Goal: Task Accomplishment & Management: Complete application form

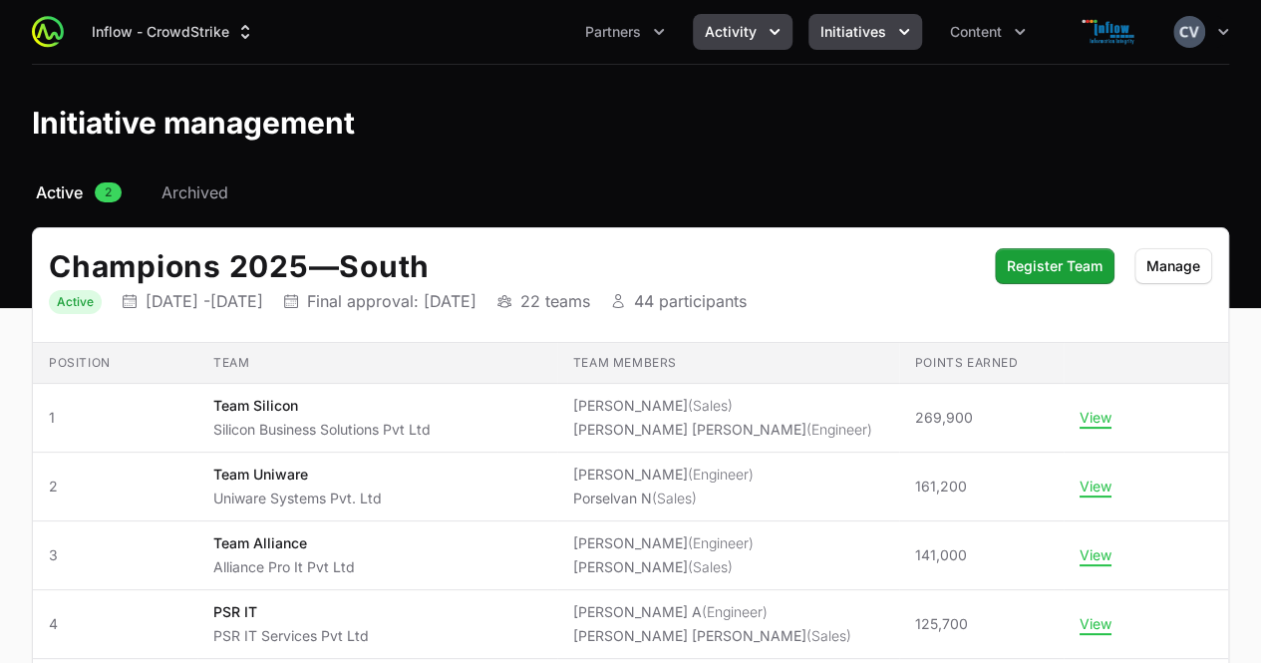
click at [773, 29] on icon "Activity menu" at bounding box center [775, 32] width 20 height 20
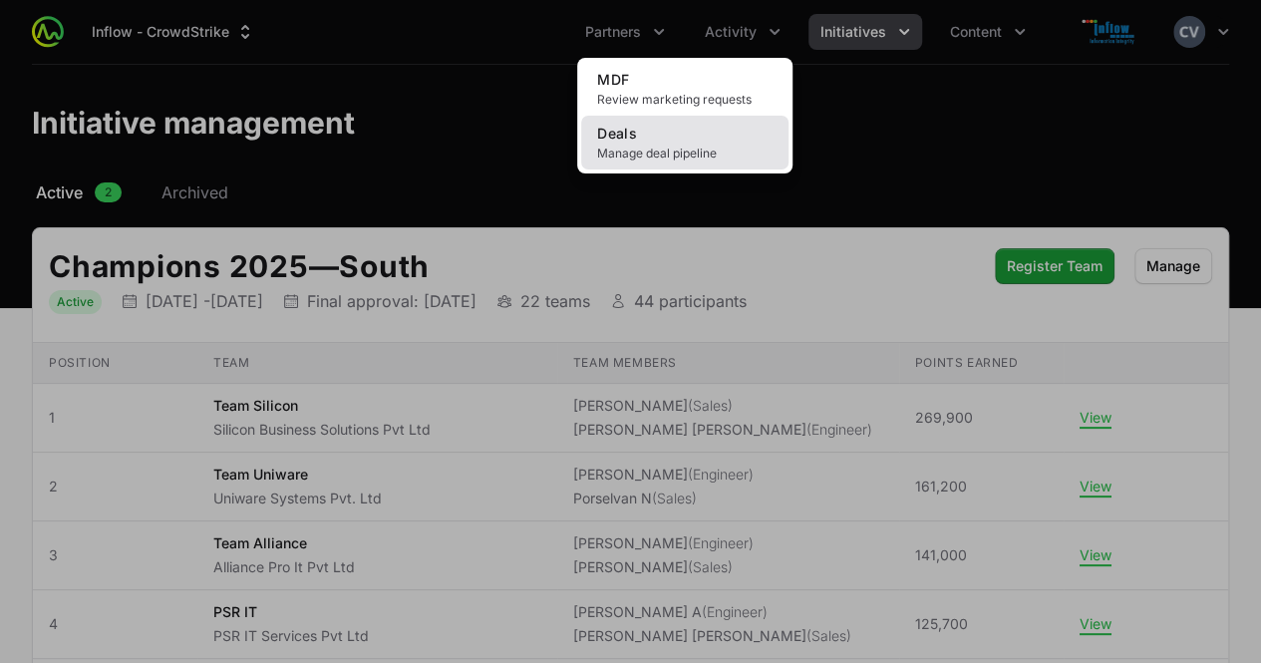
click at [679, 149] on span "Manage deal pipeline" at bounding box center [684, 154] width 175 height 16
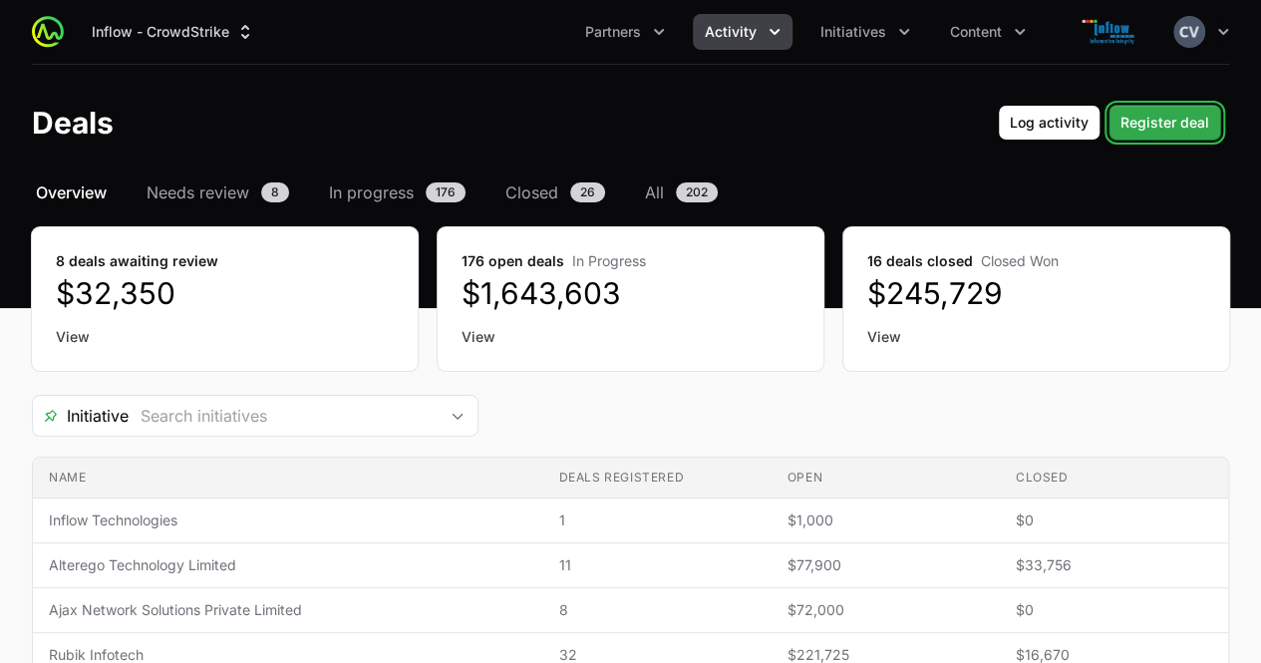
click at [1161, 128] on span "Register deal" at bounding box center [1165, 123] width 89 height 24
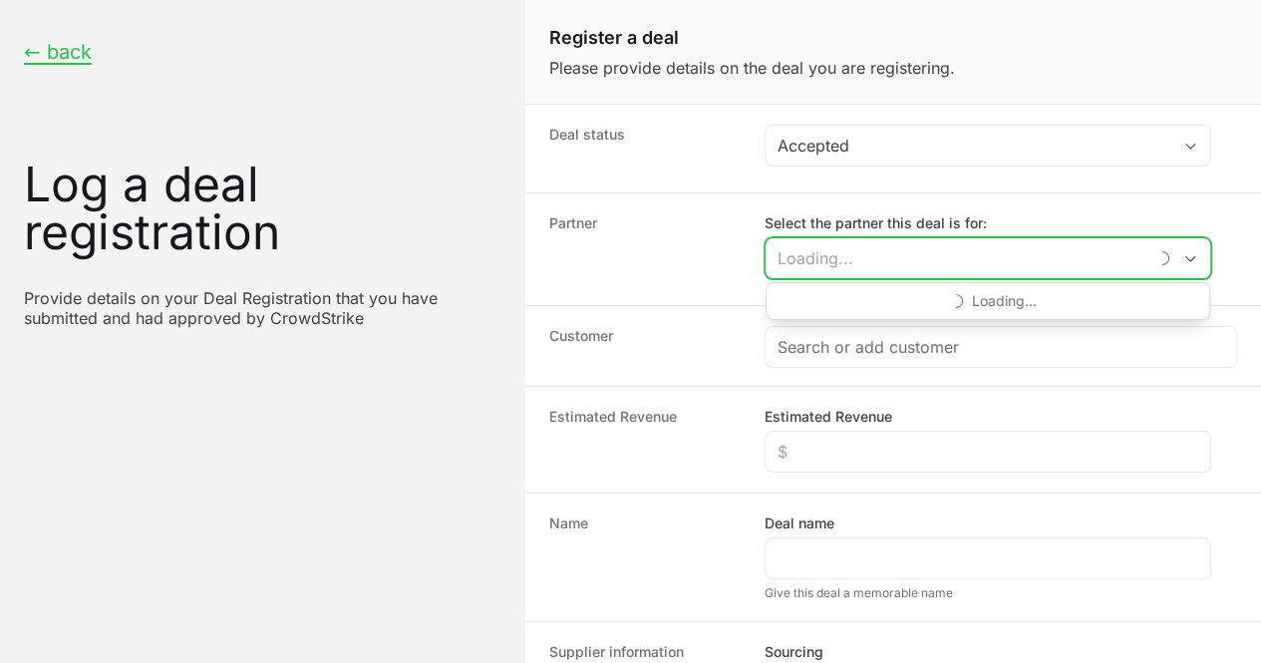
click at [995, 254] on input "Select the partner this deal is for:" at bounding box center [956, 258] width 381 height 40
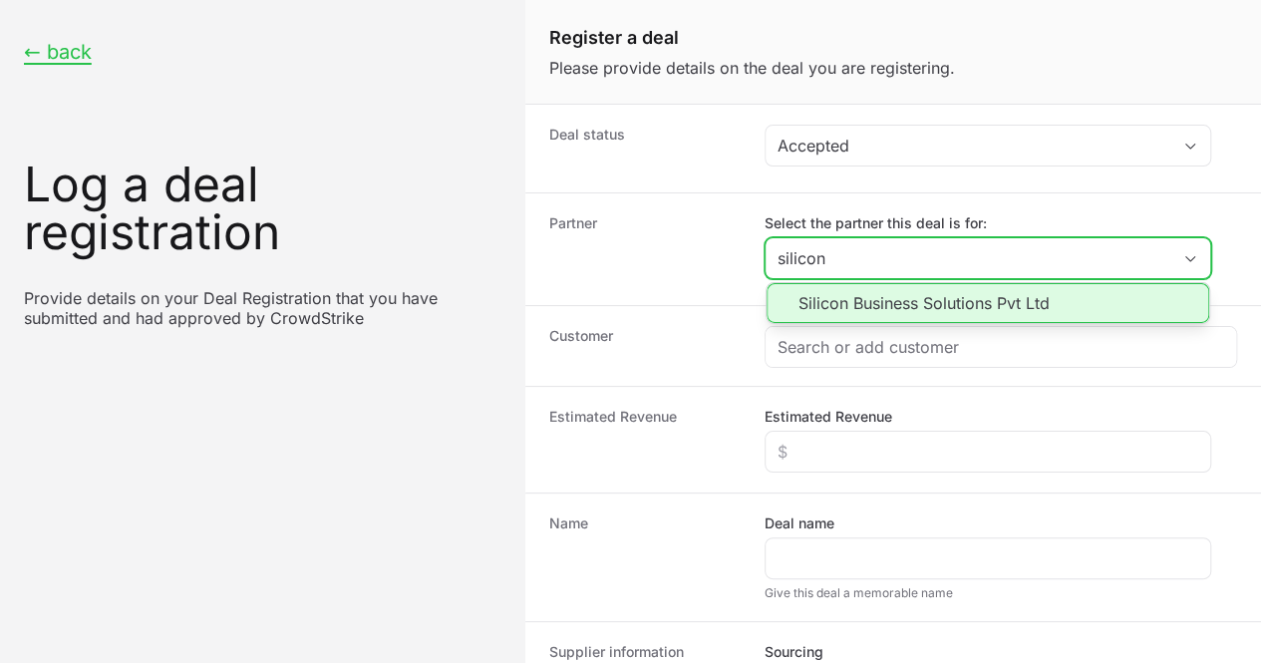
click at [937, 302] on li "Silicon Business Solutions Pvt Ltd" at bounding box center [988, 303] width 443 height 40
type input "Silicon Business Solutions Pvt Ltd"
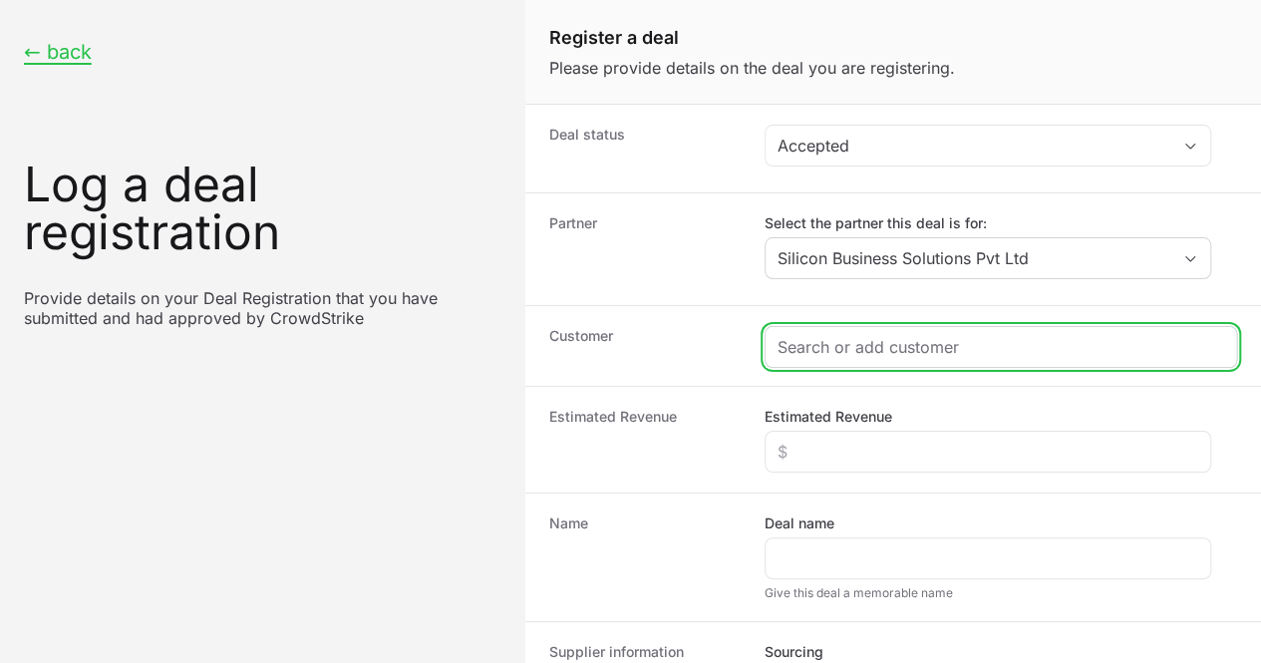
click at [871, 350] on input "Create activity form" at bounding box center [1001, 347] width 447 height 24
click at [821, 342] on input "Create activity form" at bounding box center [1001, 347] width 447 height 24
paste input "Amararaja Batteries Limited"
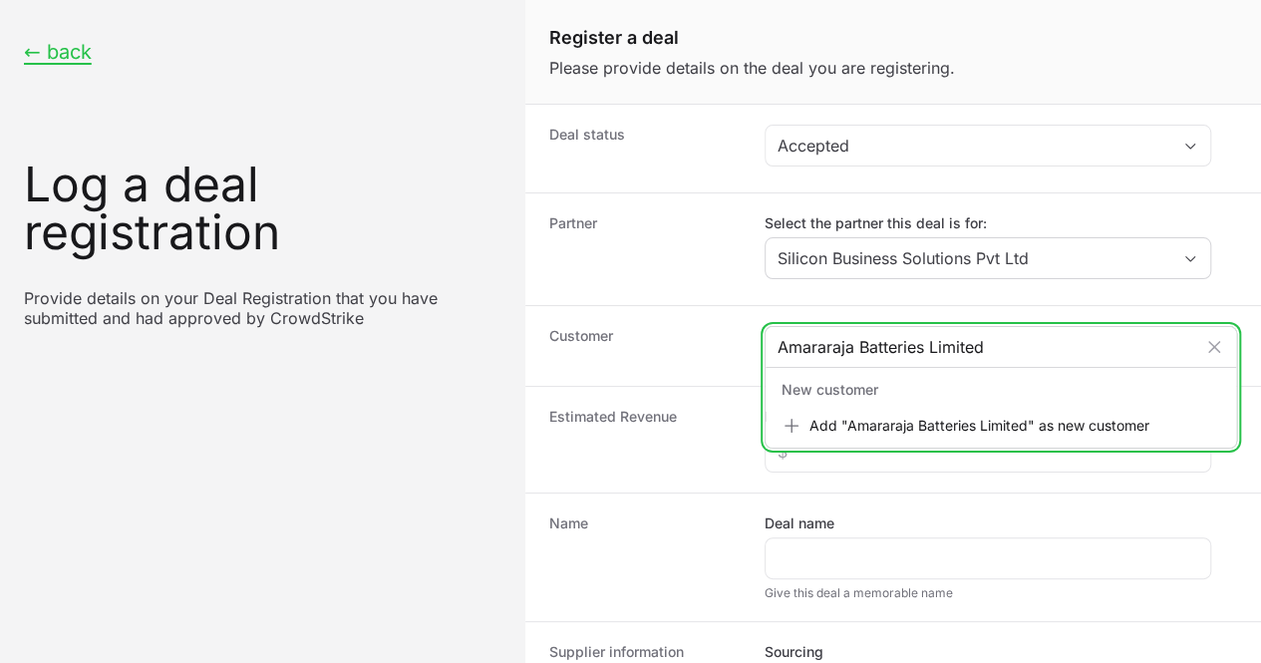
type input "Amararaja Batteries Limited"
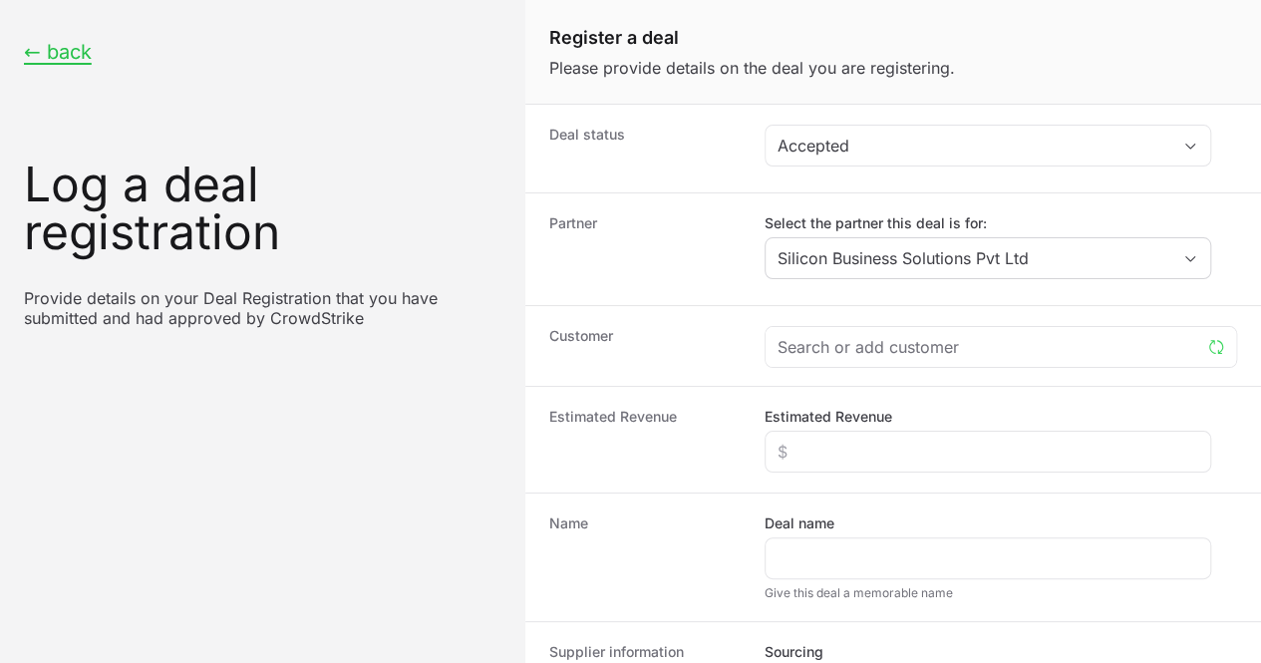
click at [943, 493] on div "Name Deal name Give this deal a memorable name" at bounding box center [893, 557] width 736 height 129
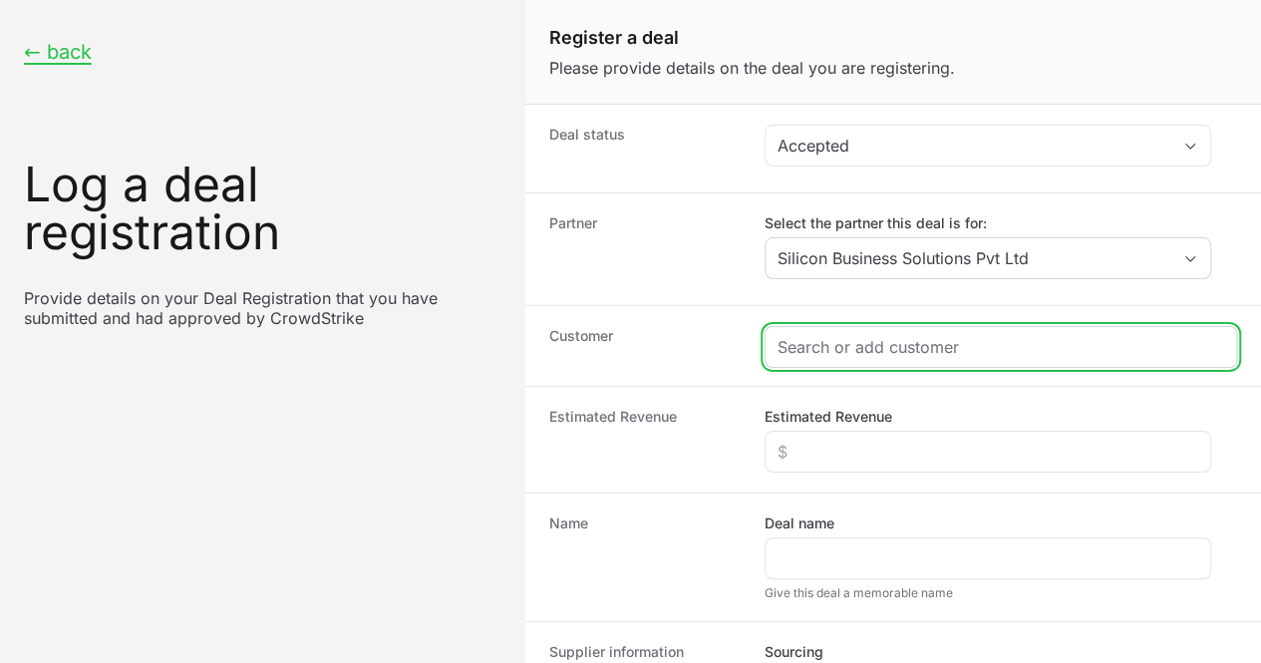
click at [878, 345] on input "Create activity form" at bounding box center [1001, 347] width 447 height 24
paste input "Amararaja Batteries Limited"
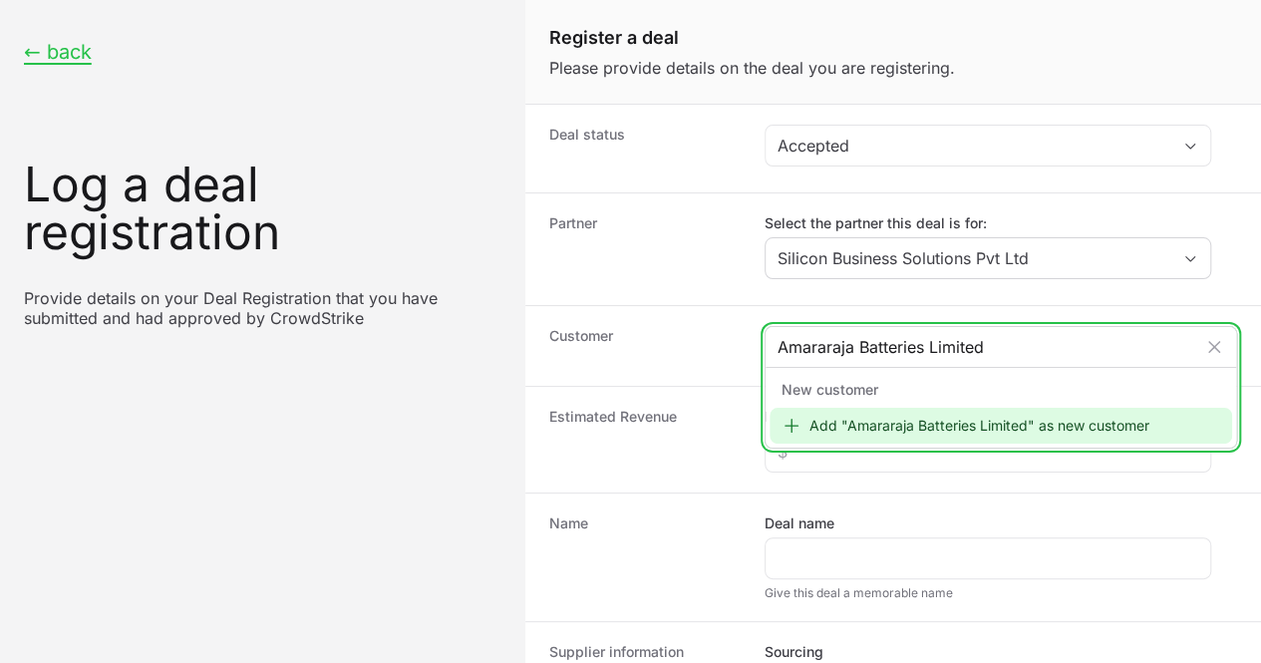
type input "Amararaja Batteries Limited"
click at [794, 425] on icon "Create activity form" at bounding box center [792, 426] width 20 height 20
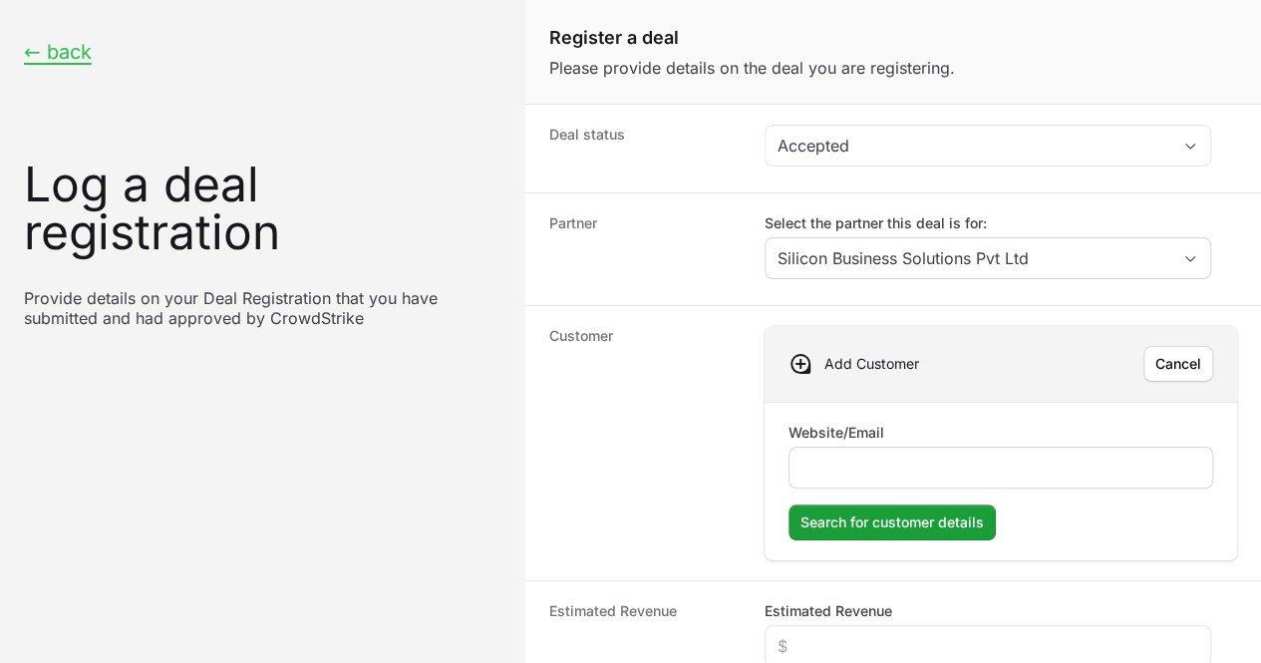
click at [820, 470] on input "Website/Email" at bounding box center [1001, 468] width 399 height 24
type input "[DOMAIN_NAME]"
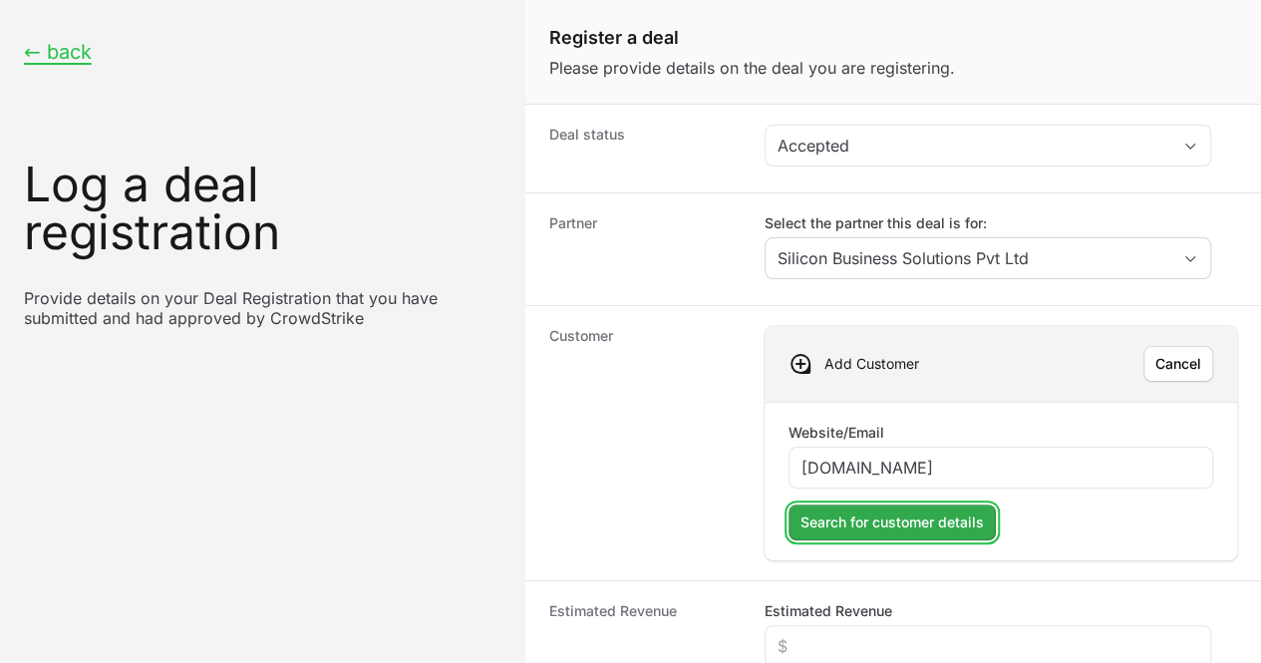
click at [845, 510] on span "Search for customer details" at bounding box center [892, 522] width 183 height 24
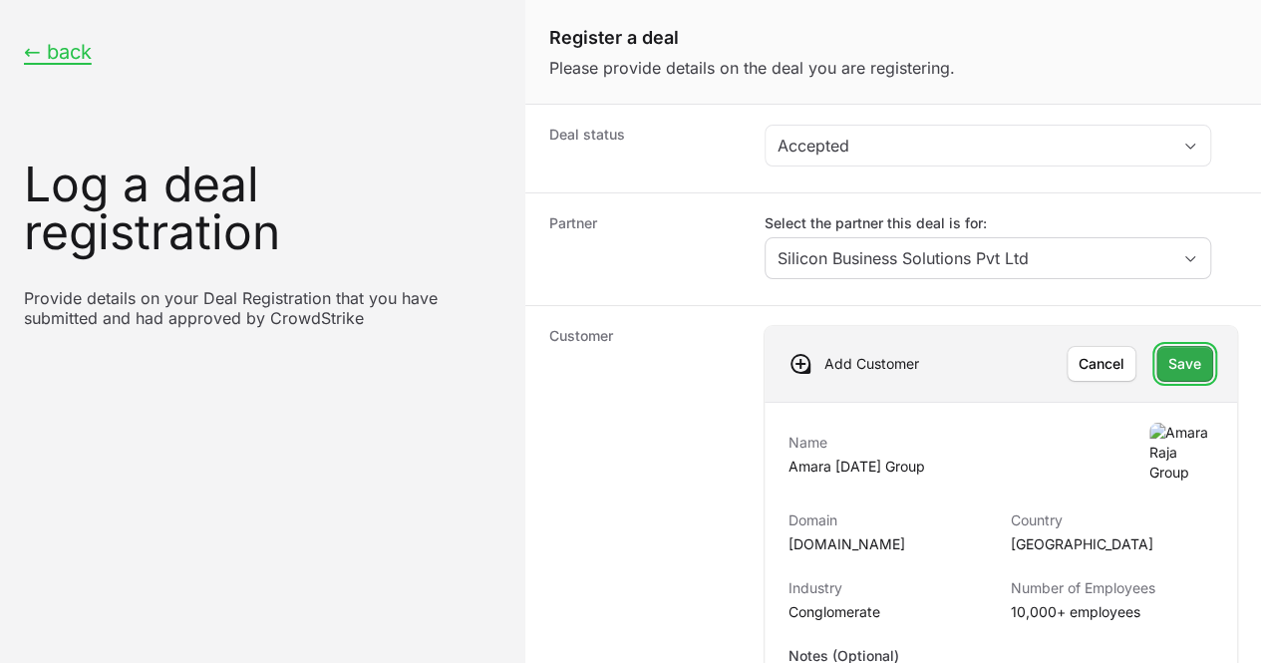
click at [1168, 360] on span "Save" at bounding box center [1184, 364] width 33 height 24
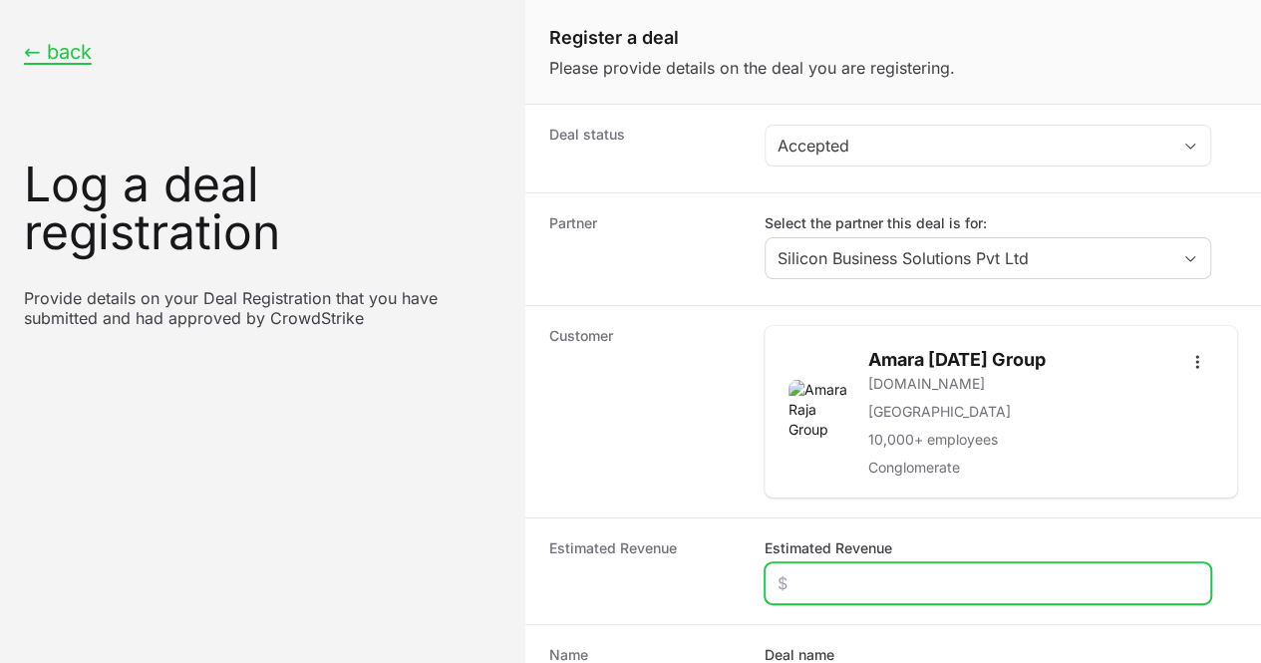
click at [822, 577] on input "Estimated Revenue" at bounding box center [988, 583] width 421 height 24
type input "$40,000"
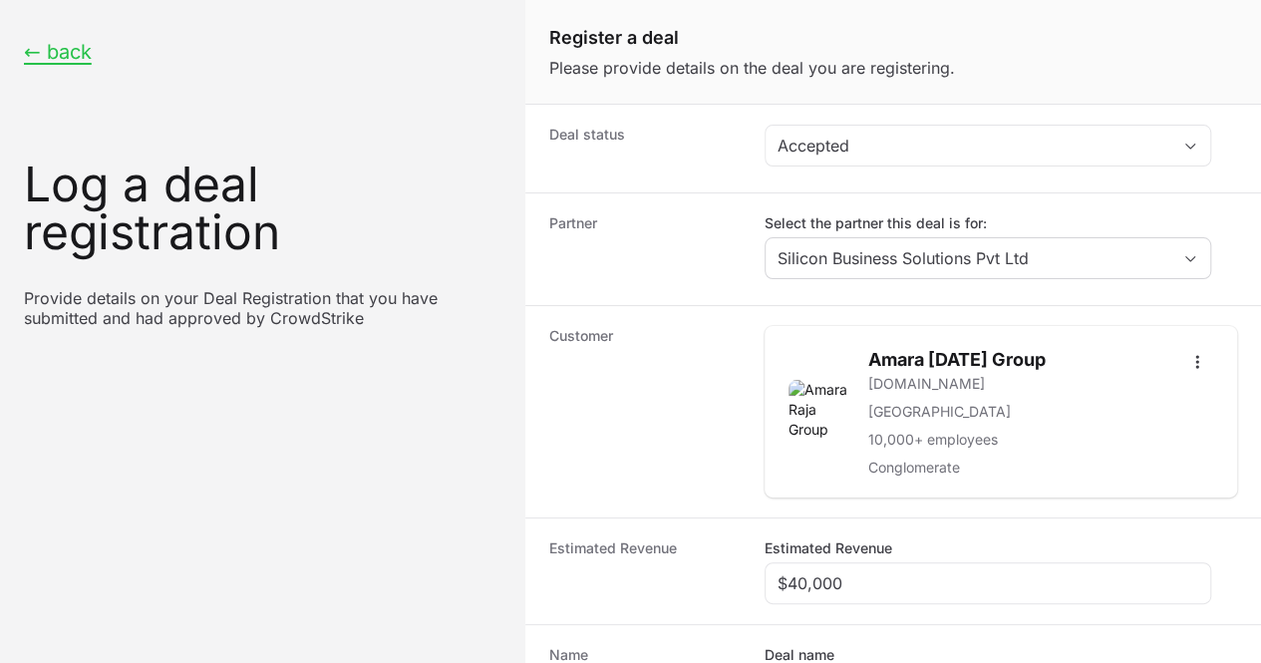
type input "A"
paste input "Amararaja Batteries Limited"
type input "Amararaja Batteries Limited"
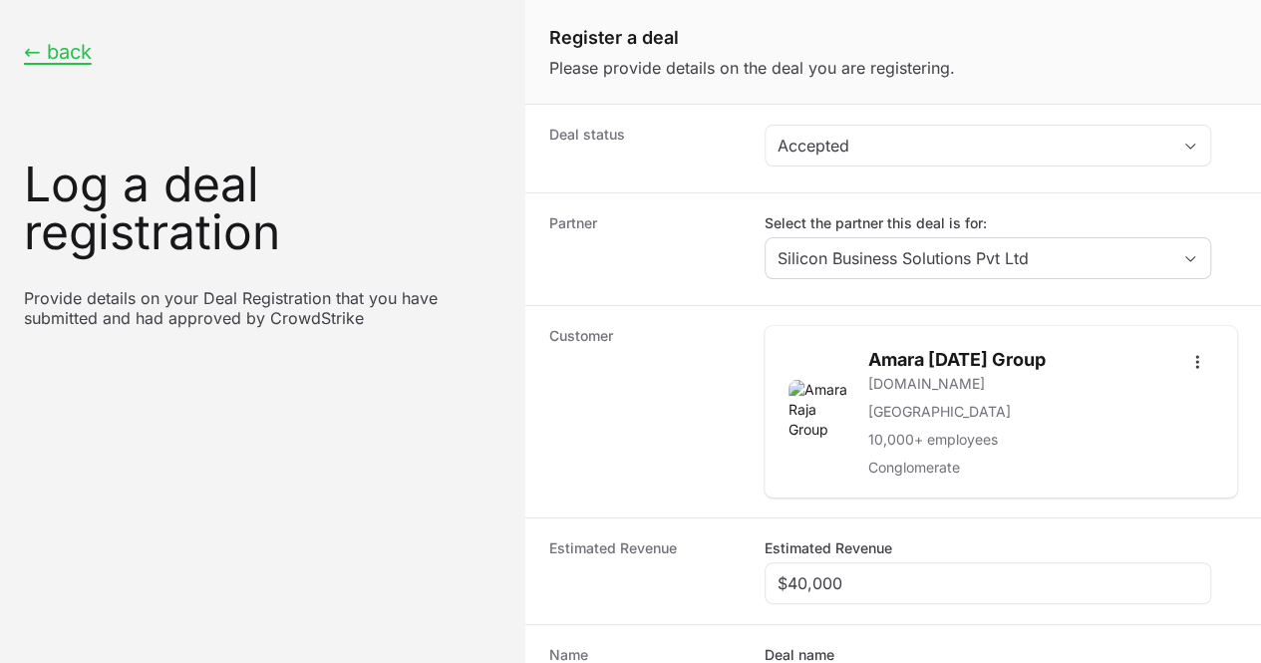
radio input "true"
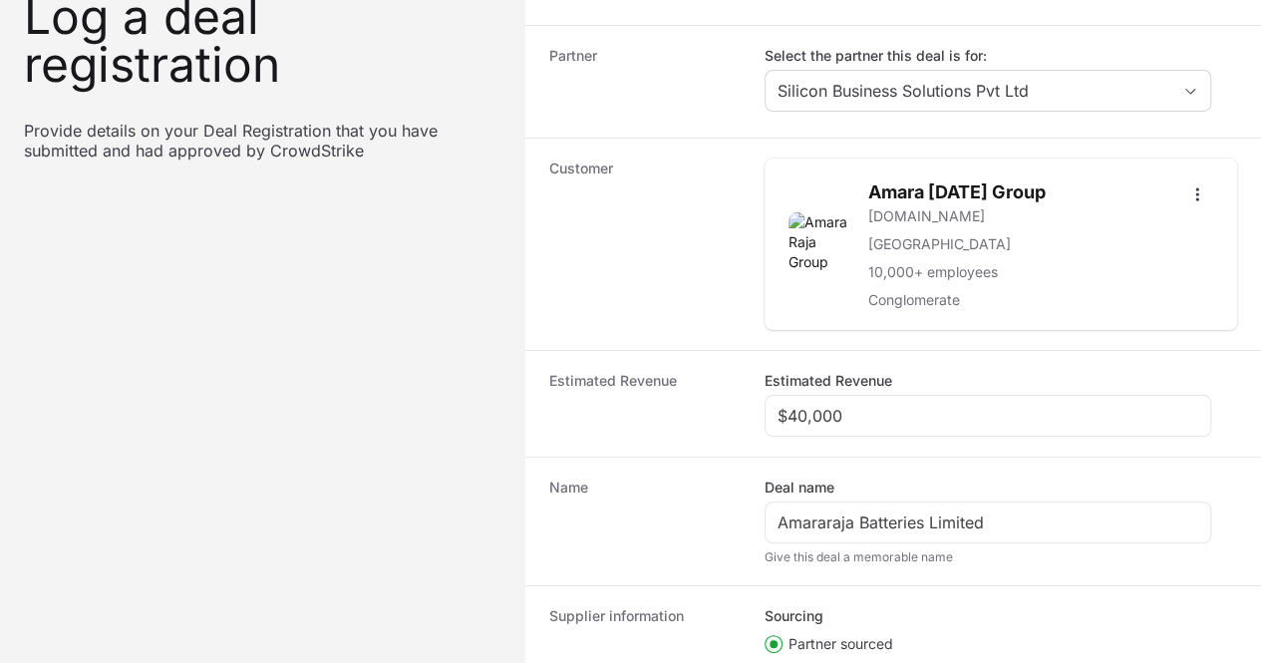
scroll to position [441, 0]
paste input "DR-9abf04f9."
type input "DR-9abf04f9"
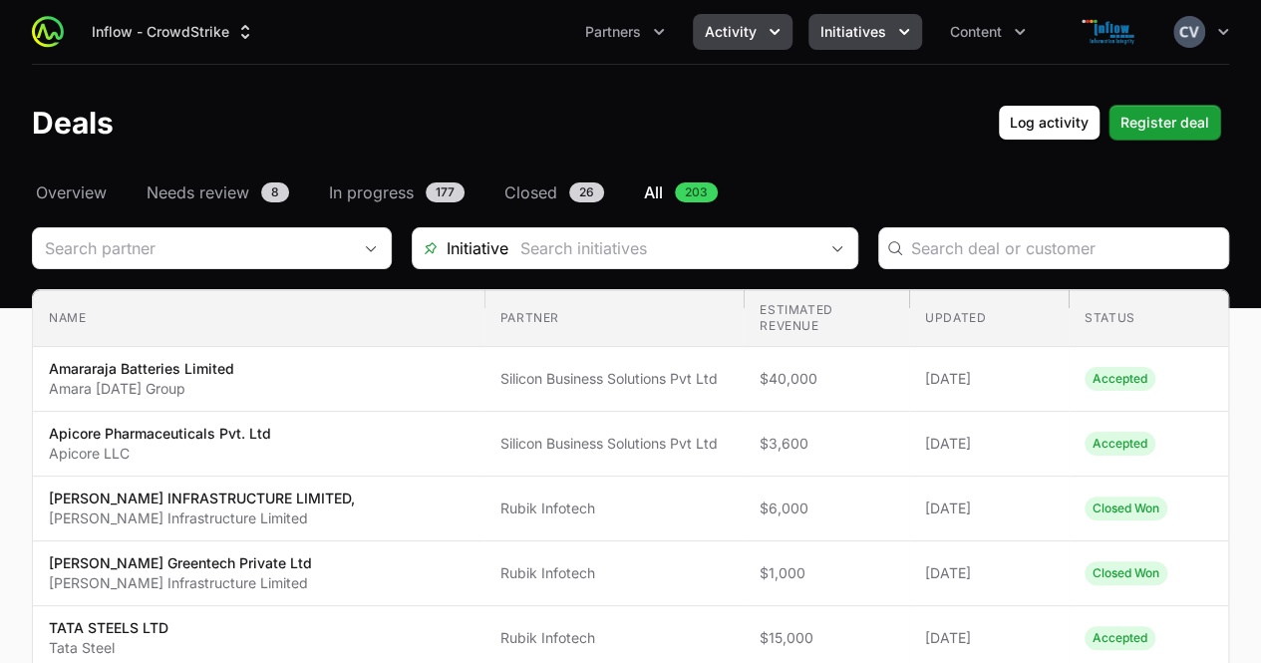
click at [891, 35] on button "Initiatives" at bounding box center [866, 32] width 114 height 36
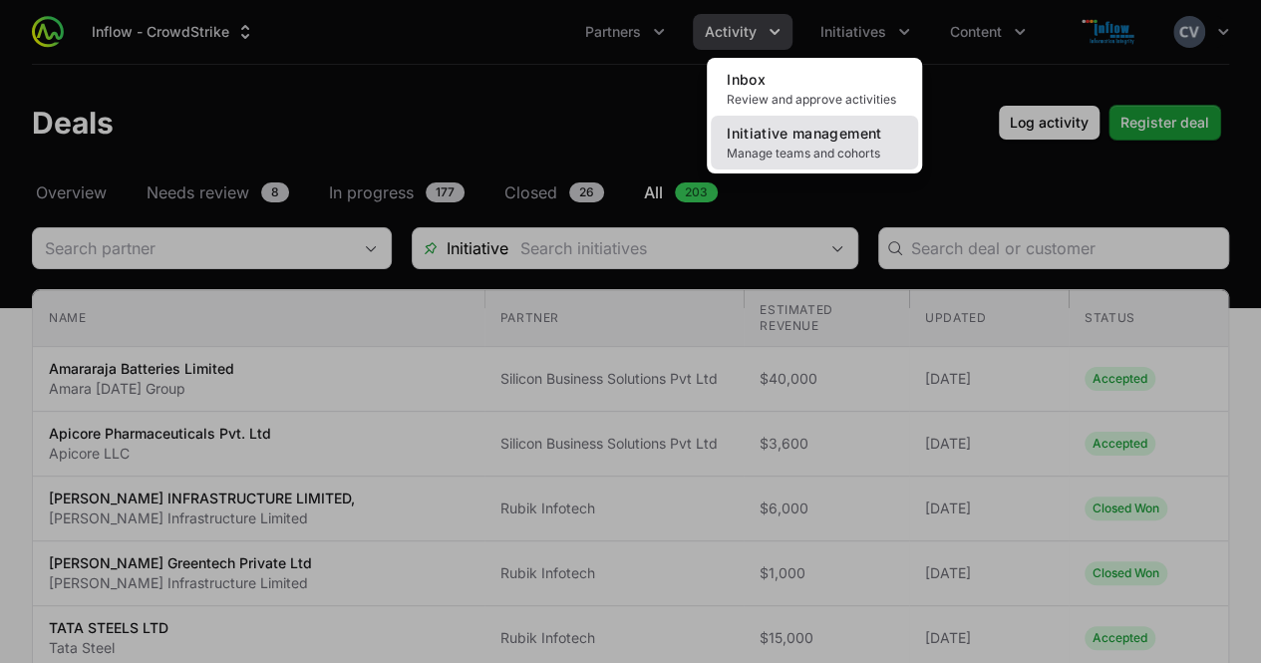
click at [799, 145] on link "Initiative management Manage teams and cohorts" at bounding box center [814, 143] width 207 height 54
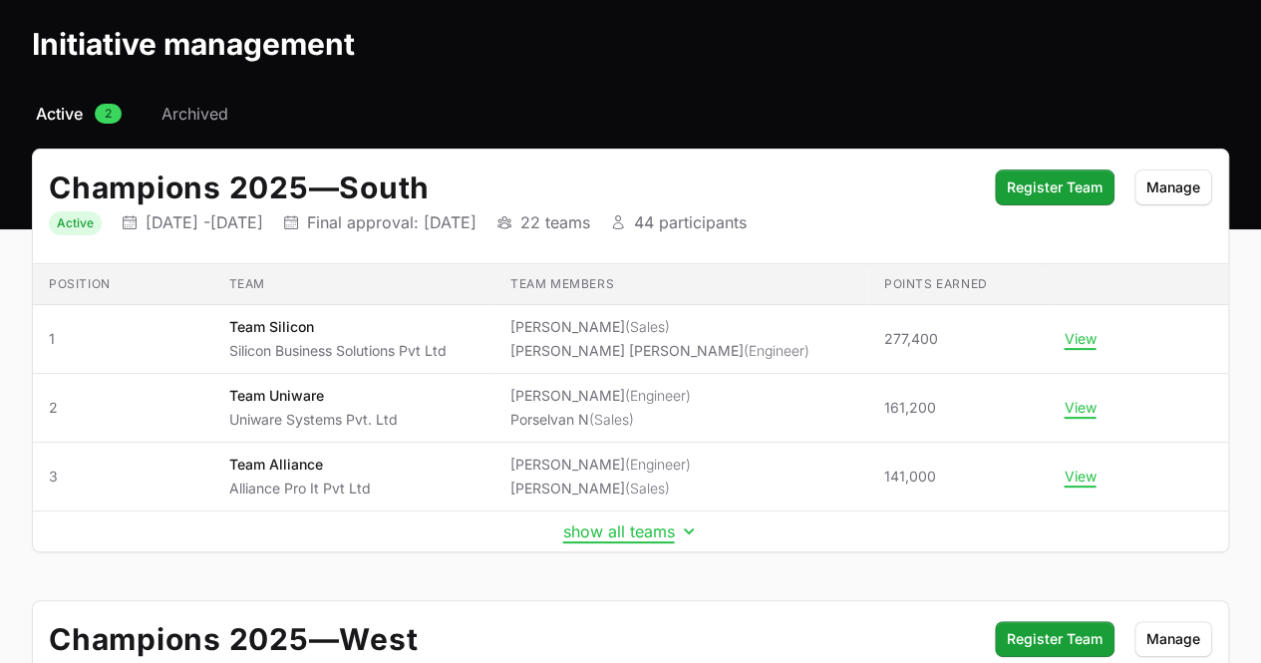
scroll to position [114, 0]
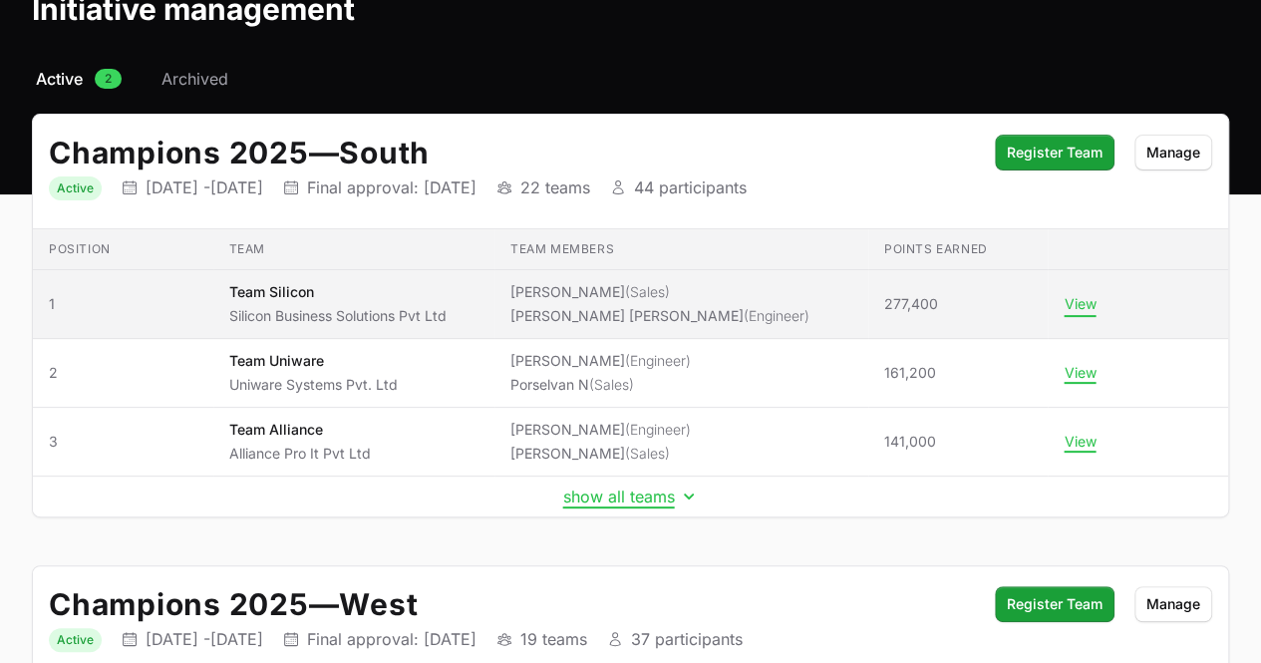
click at [1073, 300] on button "View" at bounding box center [1080, 304] width 32 height 18
